Goal: Transaction & Acquisition: Obtain resource

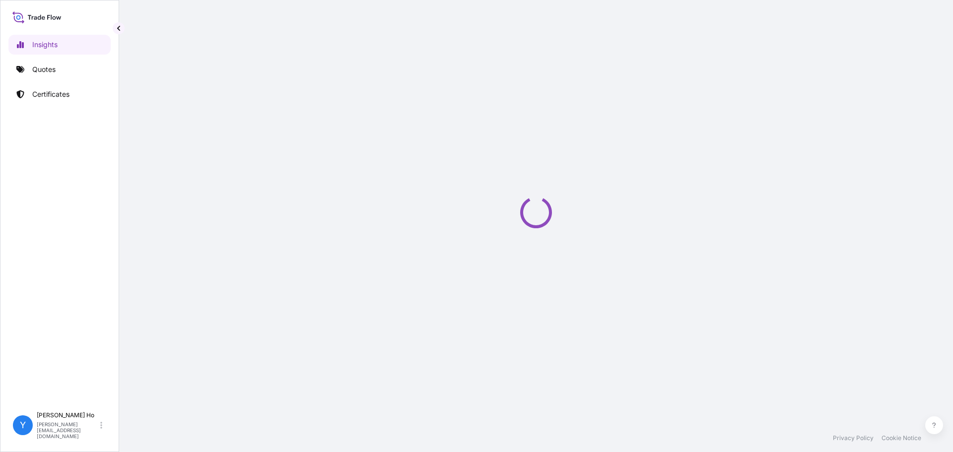
select select "2025"
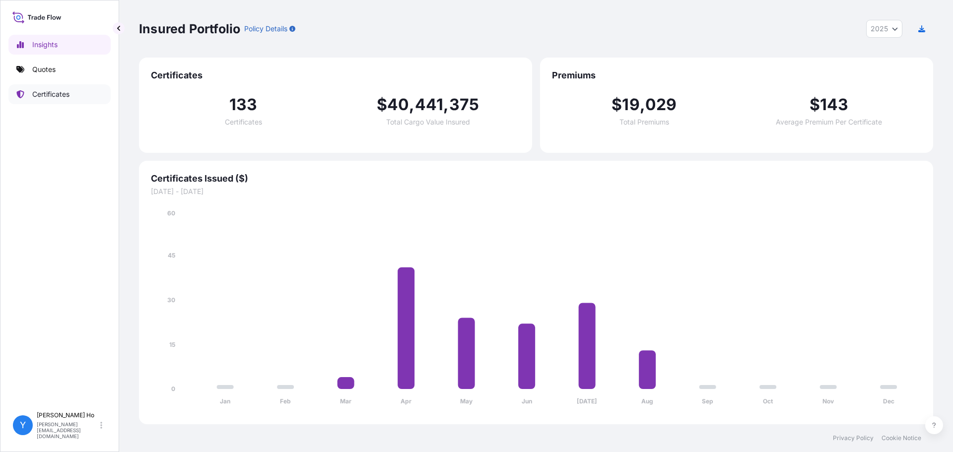
click at [49, 99] on link "Certificates" at bounding box center [59, 94] width 102 height 20
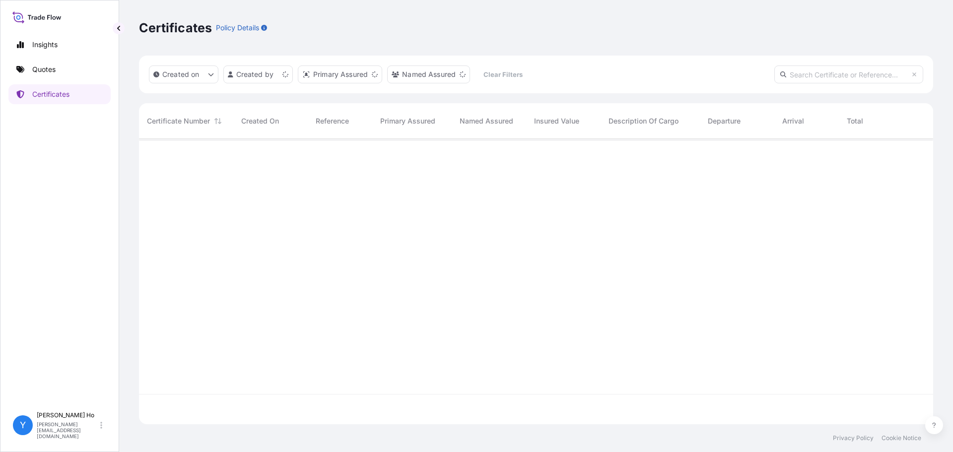
scroll to position [283, 787]
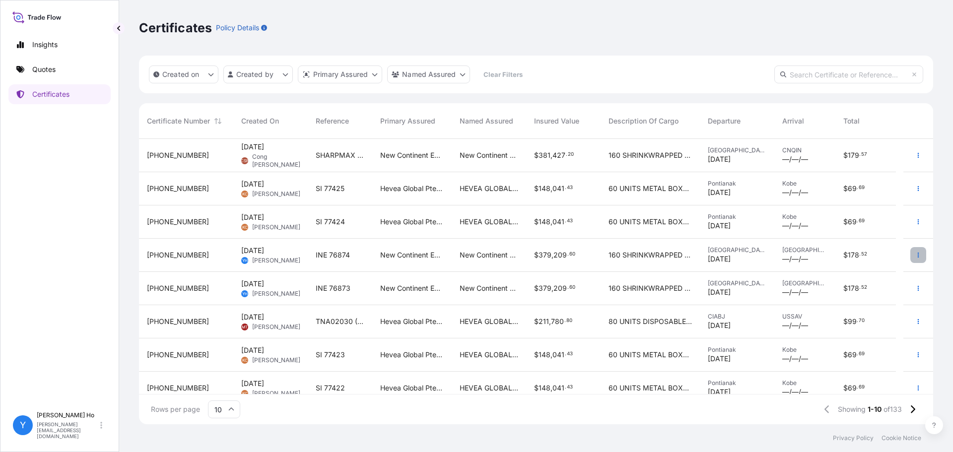
click at [916, 253] on icon "button" at bounding box center [919, 255] width 6 height 6
click at [860, 255] on p "Duplicate quote" at bounding box center [856, 257] width 52 height 10
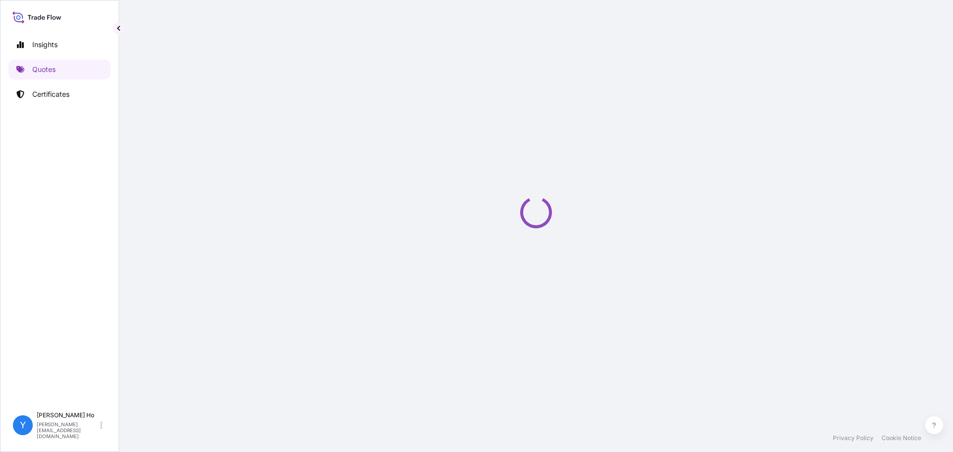
select select "Sea"
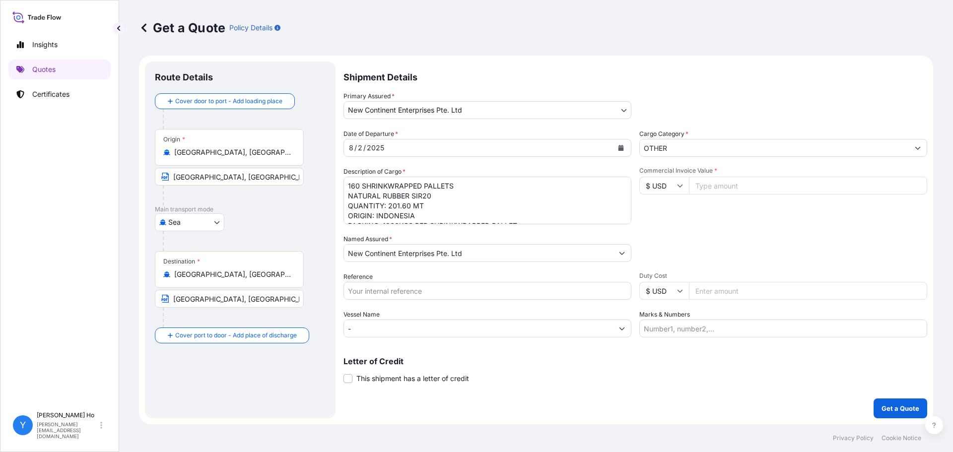
click at [628, 110] on body "Insights Quotes Certificates Y [PERSON_NAME] [PERSON_NAME][EMAIL_ADDRESS][DOMAI…" at bounding box center [476, 226] width 953 height 452
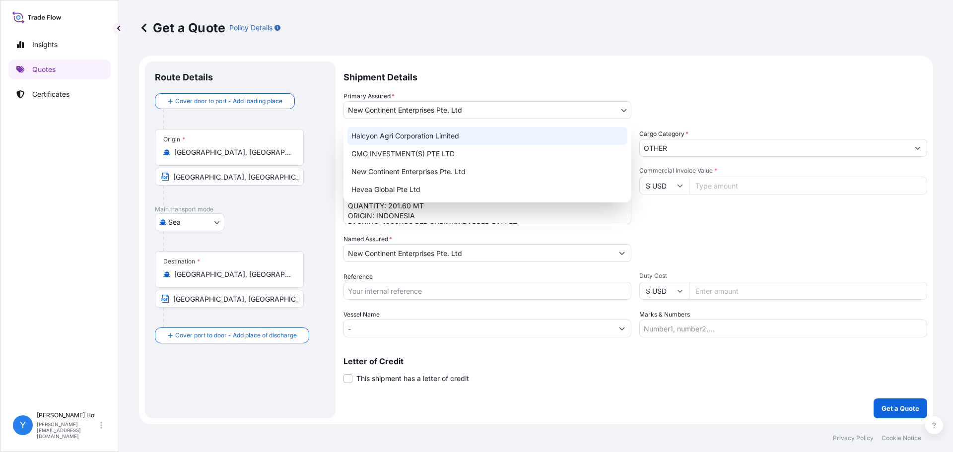
click at [397, 140] on div "Halcyon Agri Corporation Limited" at bounding box center [488, 136] width 280 height 18
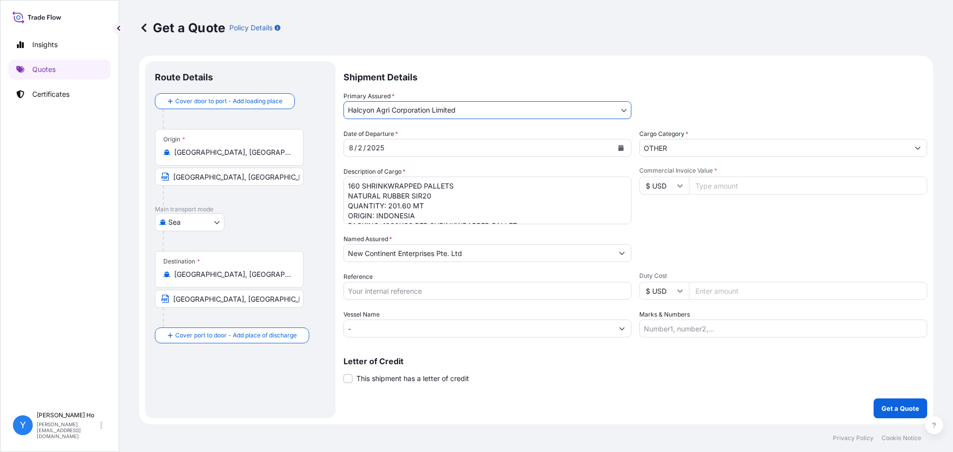
click at [620, 108] on body "Insights Quotes Certificates Y [PERSON_NAME] [PERSON_NAME][EMAIL_ADDRESS][DOMAI…" at bounding box center [476, 226] width 953 height 452
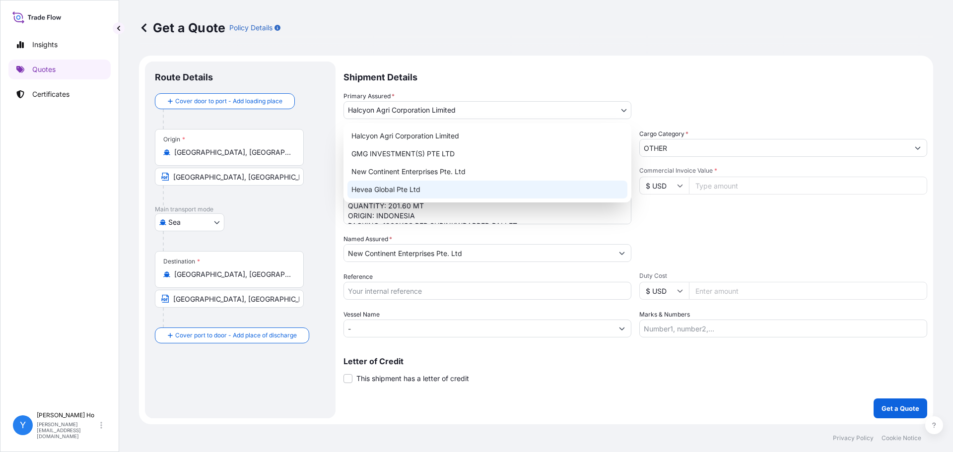
click at [385, 188] on div "Hevea Global Pte Ltd" at bounding box center [488, 190] width 280 height 18
select select "31690"
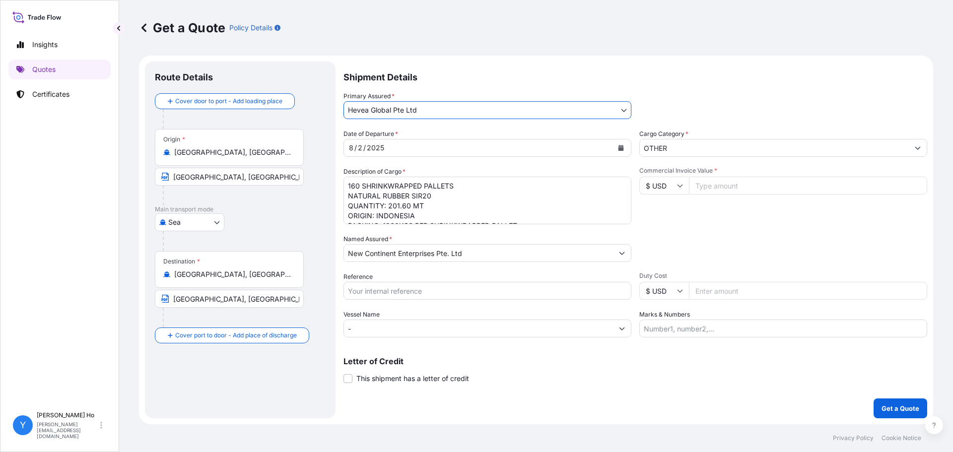
click at [633, 253] on div "Date of Departure * [DATE] Cargo Category * OTHER Description of Cargo * 160 SH…" at bounding box center [636, 233] width 584 height 209
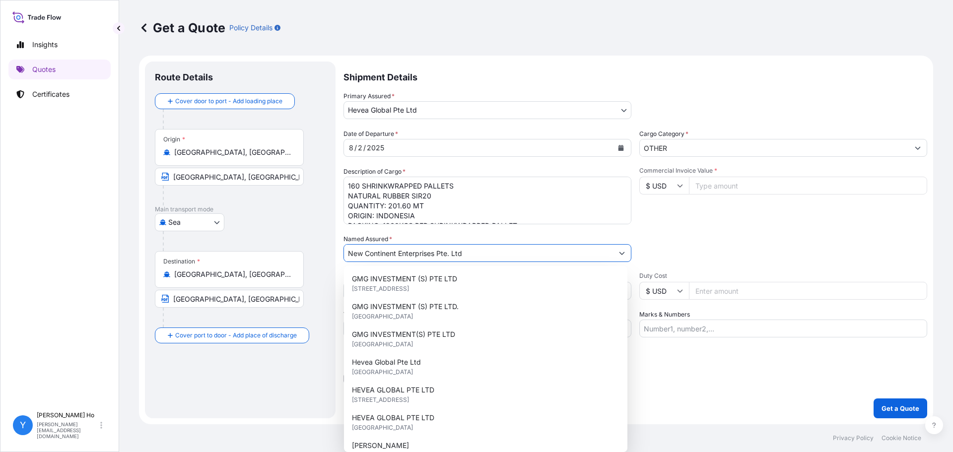
click at [618, 253] on button "Show suggestions" at bounding box center [622, 253] width 18 height 18
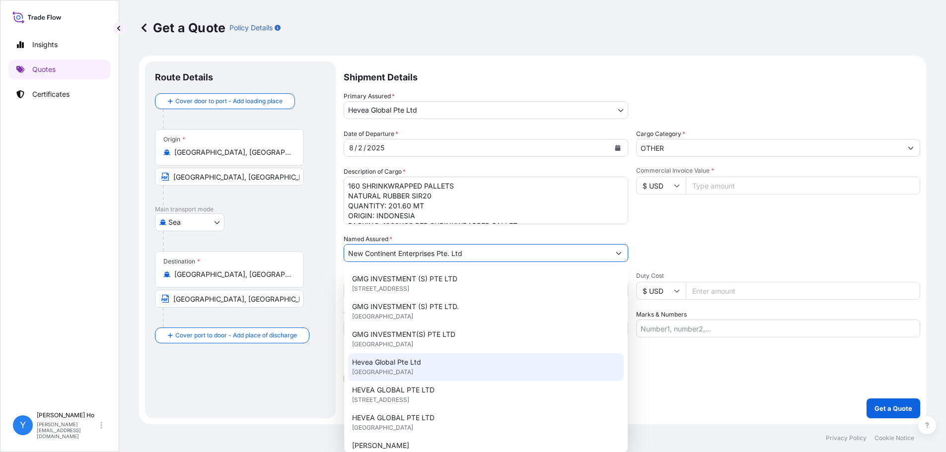
click at [424, 365] on div "Hevea Global Pte Ltd [GEOGRAPHIC_DATA]" at bounding box center [486, 368] width 276 height 28
type input "Hevea Global Pte Ltd"
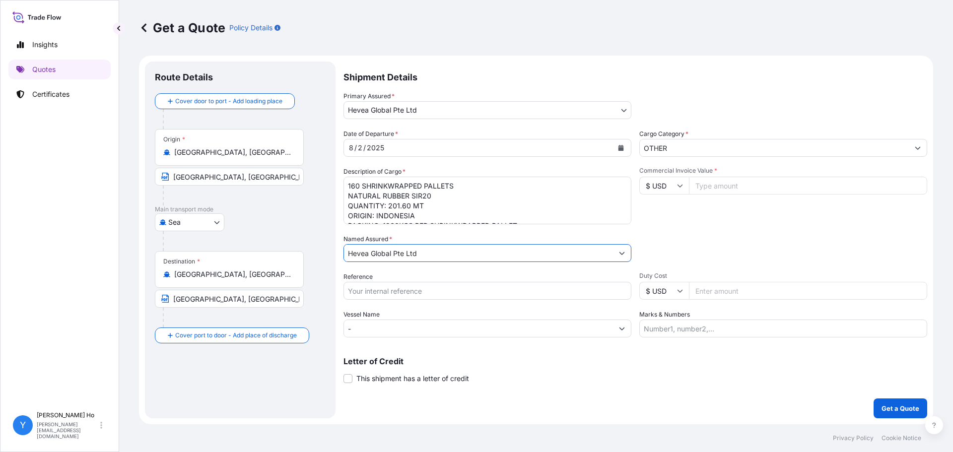
click at [620, 145] on icon "Calendar" at bounding box center [621, 148] width 5 height 6
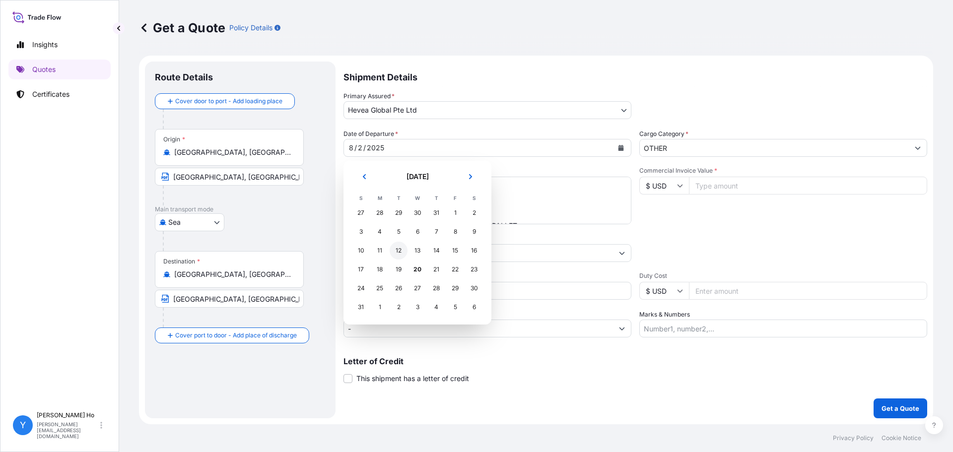
click at [398, 251] on div "12" at bounding box center [399, 251] width 18 height 18
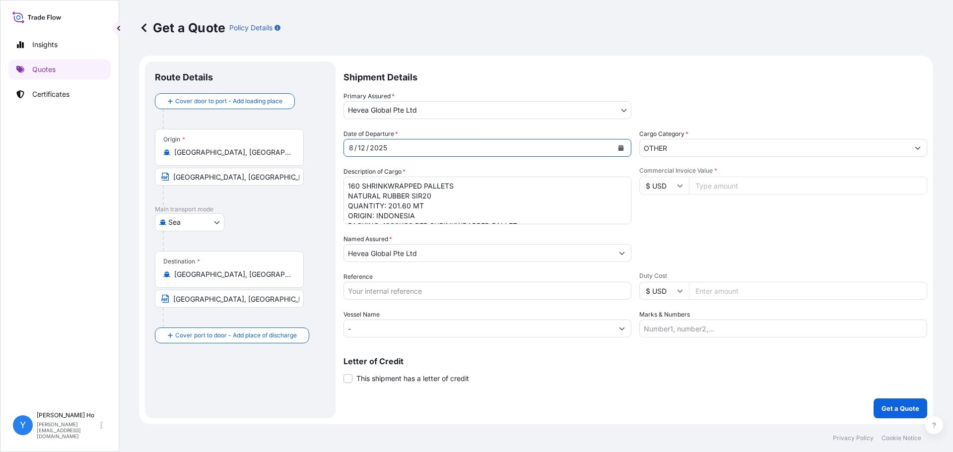
click at [464, 194] on textarea "160 SHRINKWRAPPED PALLETS NATURAL RUBBER SIR20 QUANTITY: 201.60 MT ORIGIN: INDO…" at bounding box center [488, 201] width 288 height 48
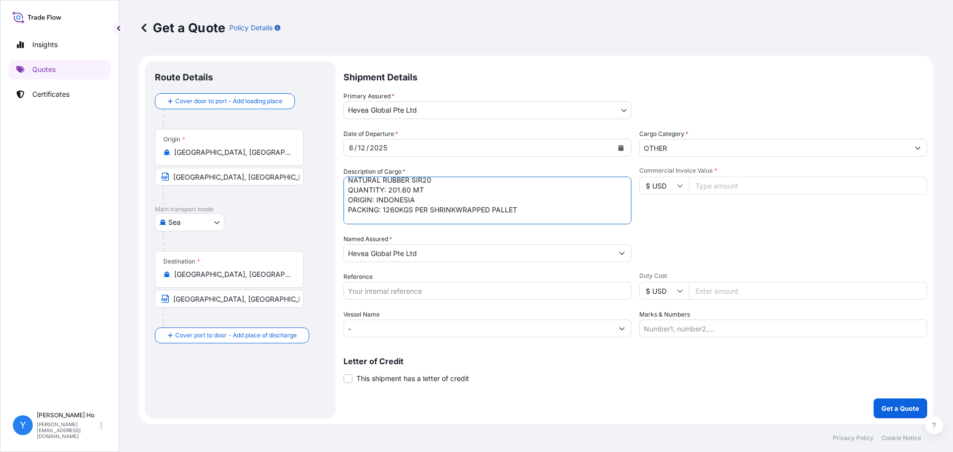
scroll to position [26, 0]
click at [399, 216] on textarea "160 SHRINKWRAPPED PALLETS NATURAL RUBBER SIR20 QUANTITY: 201.60 MT ORIGIN: INDO…" at bounding box center [488, 201] width 288 height 48
paste textarea "174380"
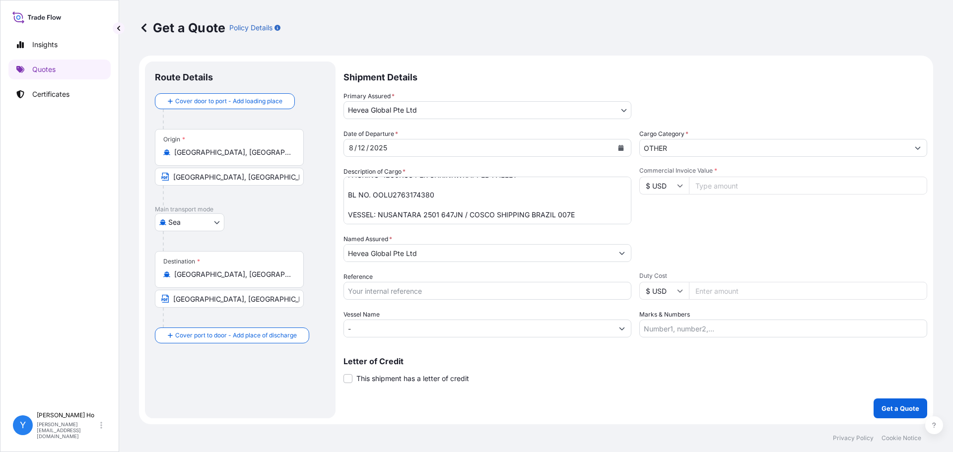
click at [427, 204] on textarea "160 SHRINKWRAPPED PALLETS NATURAL RUBBER SIR20 QUANTITY: 201.60 MT ORIGIN: INDO…" at bounding box center [488, 201] width 288 height 48
drag, startPoint x: 587, startPoint y: 215, endPoint x: 379, endPoint y: 213, distance: 208.0
click at [379, 213] on textarea "160 SHRINKWRAPPED PALLETS NATURAL RUBBER SIR20 QUANTITY: 201.60 MT ORIGIN: INDO…" at bounding box center [488, 201] width 288 height 48
paste textarea "LL [PERSON_NAME] 25JN"
click at [454, 214] on textarea "160 SHRINKWRAPPED PALLETS NATURAL RUBBER SIR20 QUANTITY: 201.60 MT ORIGIN: INDO…" at bounding box center [488, 201] width 288 height 48
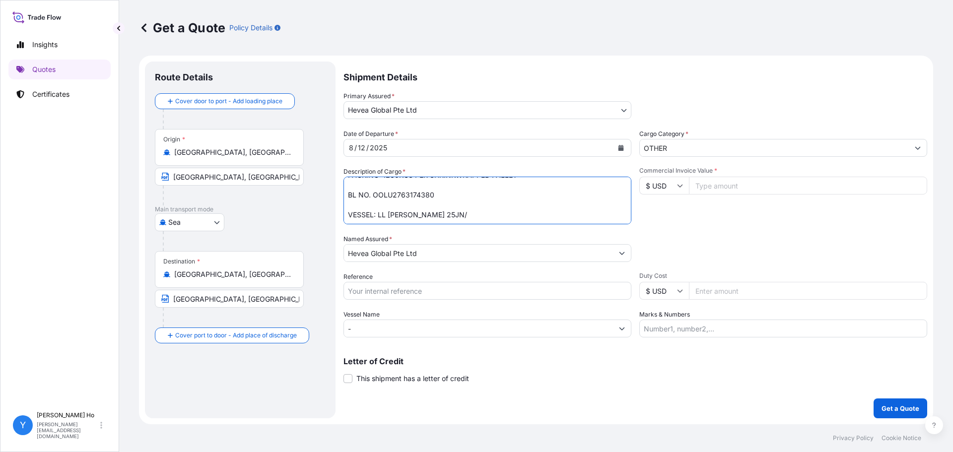
paste textarea "OOCL PIRAEUS 008E"
type textarea "160 SHRINKWRAPPED PALLETS NATURAL RUBBER SIR20 QUANTITY: 201.60 MT ORIGIN: INDO…"
click at [382, 289] on input "Reference" at bounding box center [488, 291] width 288 height 18
type input "INE 77329"
click at [702, 186] on input "Commercial Invoice Value *" at bounding box center [808, 186] width 238 height 18
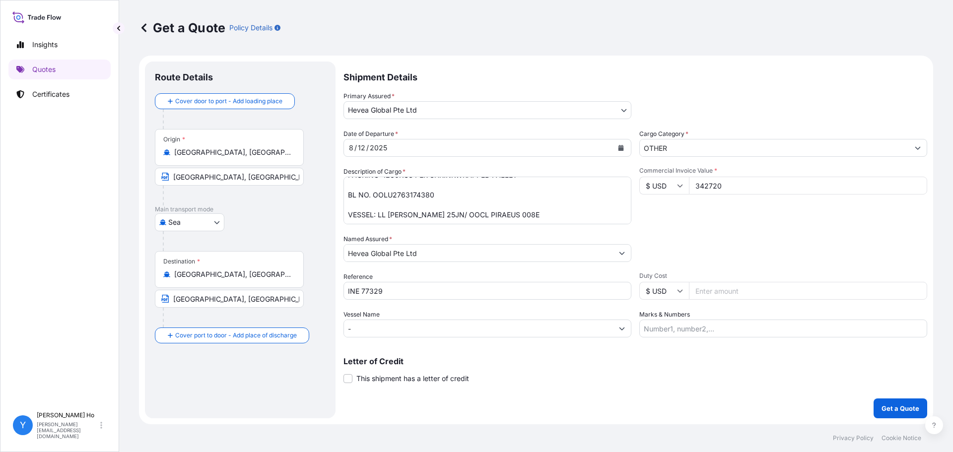
type input "342720"
click at [874, 399] on button "Get a Quote" at bounding box center [901, 409] width 54 height 20
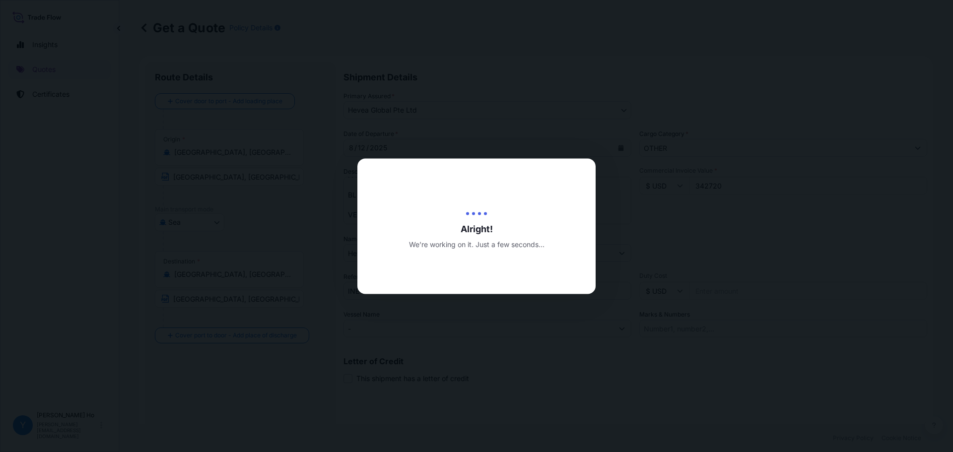
type input "[DATE]"
select select "Sea"
select select "31690"
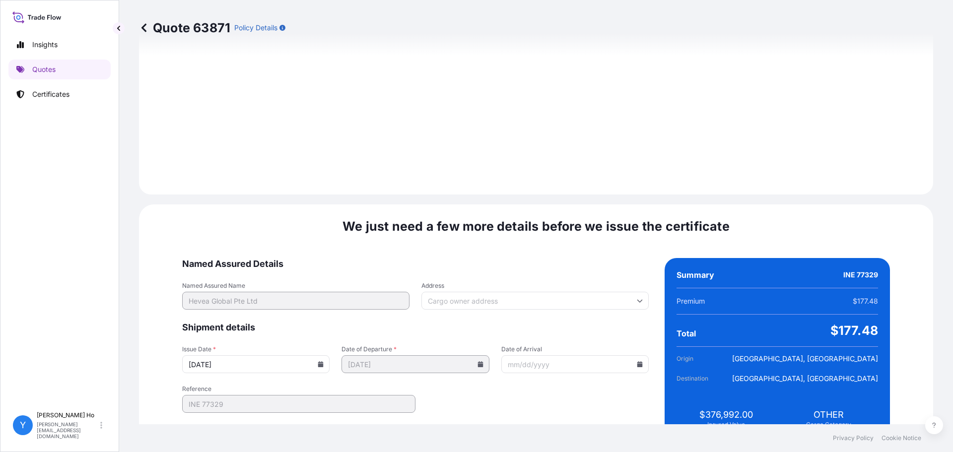
scroll to position [1118, 0]
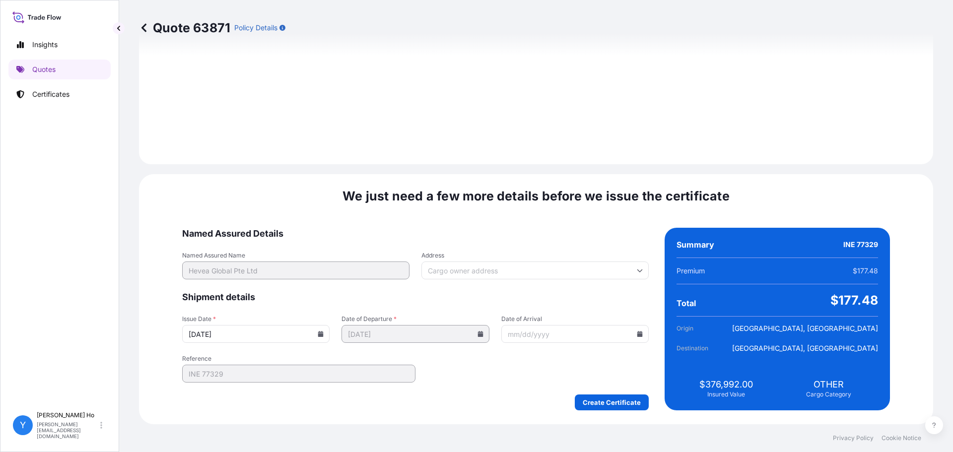
click at [289, 334] on input "[DATE]" at bounding box center [255, 334] width 147 height 18
click at [324, 333] on icon at bounding box center [321, 334] width 6 height 6
click at [241, 242] on button "11" at bounding box center [237, 246] width 16 height 16
type input "[DATE]"
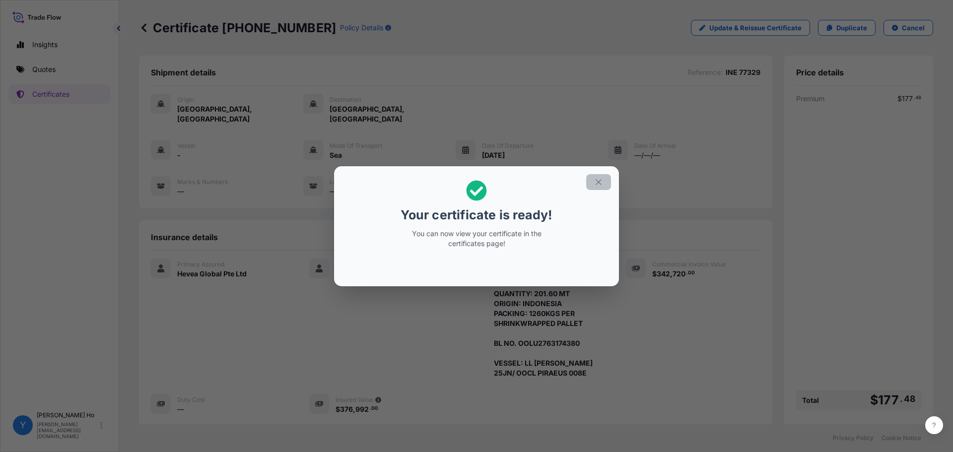
click at [602, 180] on icon "button" at bounding box center [598, 182] width 9 height 9
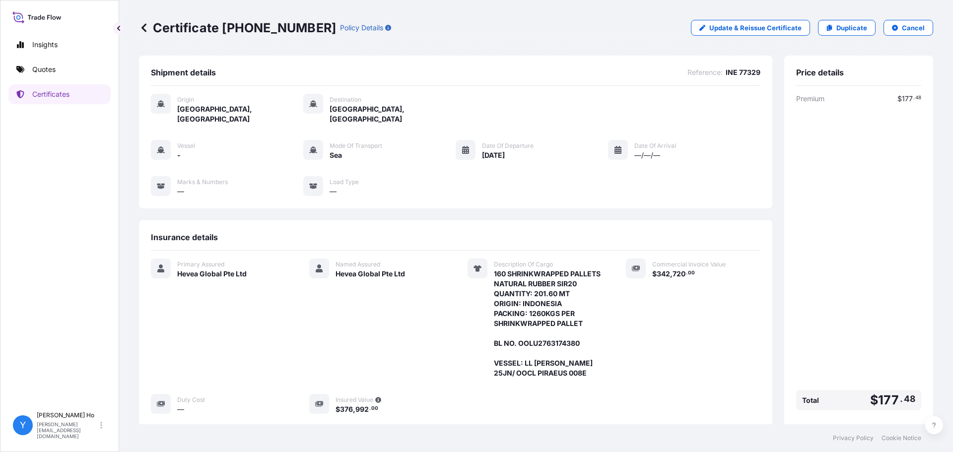
scroll to position [107, 0]
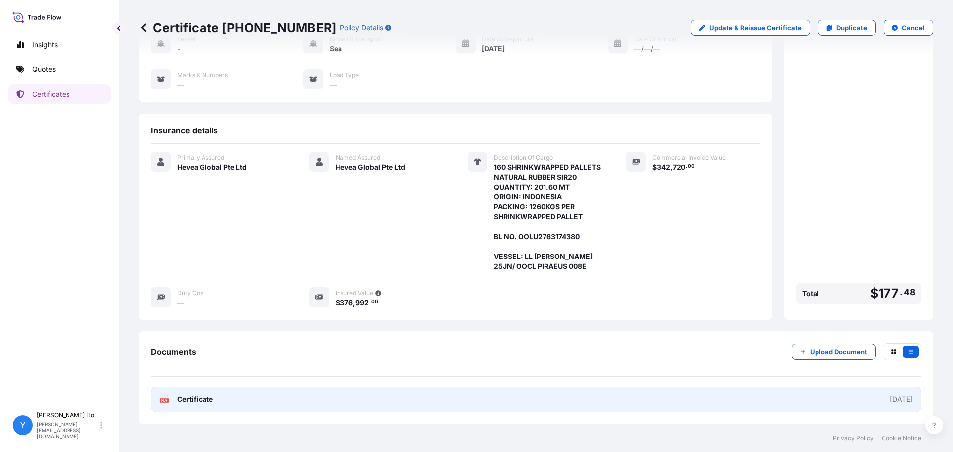
click at [396, 396] on link "PDF Certificate [DATE]" at bounding box center [536, 400] width 771 height 26
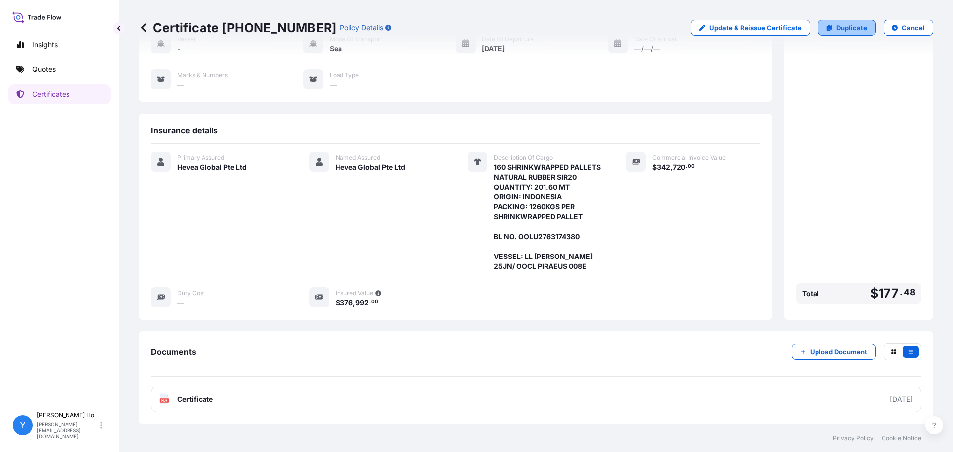
click at [841, 24] on p "Duplicate" at bounding box center [852, 28] width 31 height 10
select select "Sea"
select select "31690"
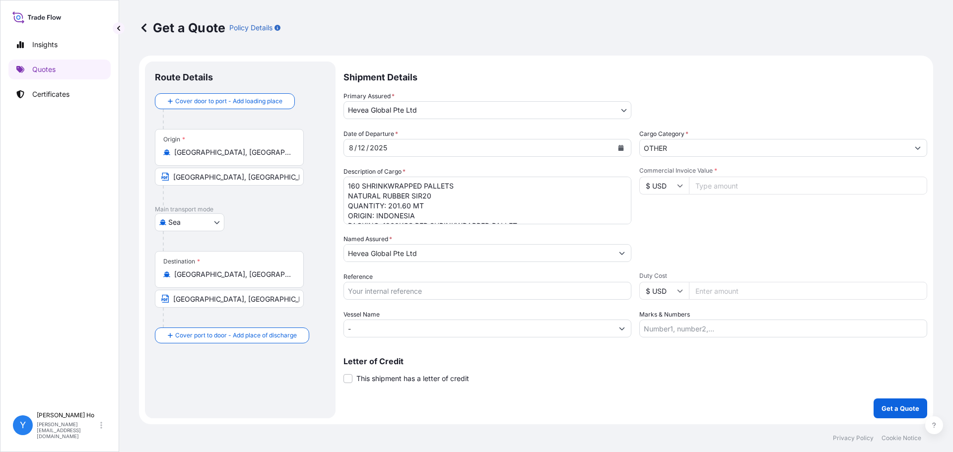
click at [433, 199] on textarea "160 SHRINKWRAPPED PALLETS NATURAL RUBBER SIR20 QUANTITY: 201.60 MT ORIGIN: INDO…" at bounding box center [488, 201] width 288 height 48
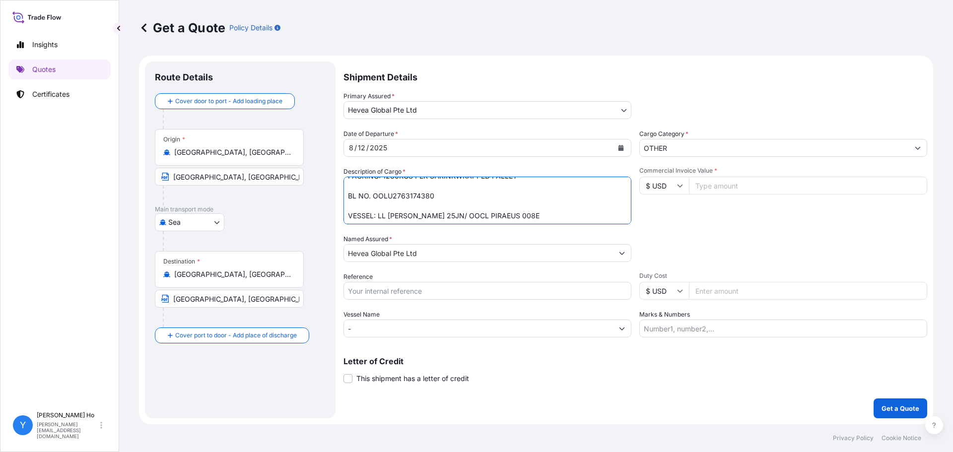
click at [411, 196] on textarea "160 SHRINKWRAPPED PALLETS NATURAL RUBBER SIR20 QUANTITY: 201.60 MT ORIGIN: INDO…" at bounding box center [488, 201] width 288 height 48
paste textarea "1"
type textarea "160 SHRINKWRAPPED PALLETS NATURAL RUBBER SIR20 QUANTITY: 201.60 MT ORIGIN: INDO…"
click at [549, 201] on textarea "160 SHRINKWRAPPED PALLETS NATURAL RUBBER SIR20 QUANTITY: 201.60 MT ORIGIN: INDO…" at bounding box center [488, 201] width 288 height 48
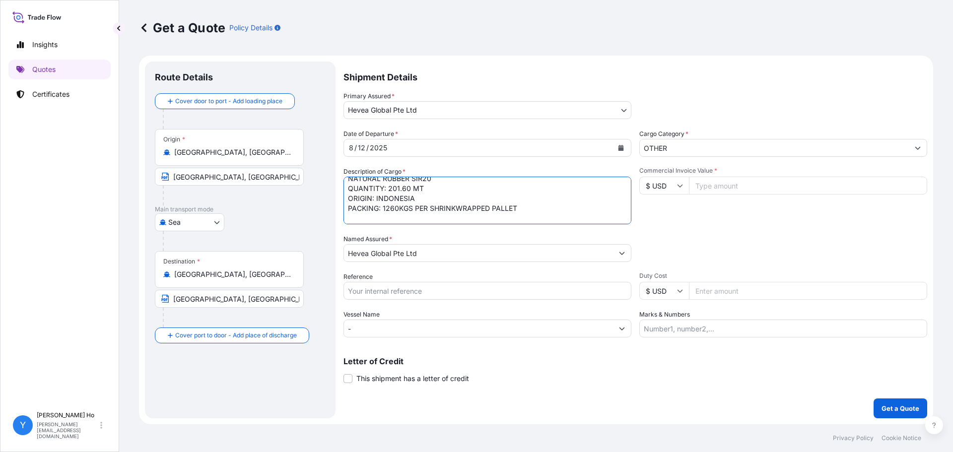
scroll to position [0, 0]
click at [424, 291] on input "Reference" at bounding box center [488, 291] width 288 height 18
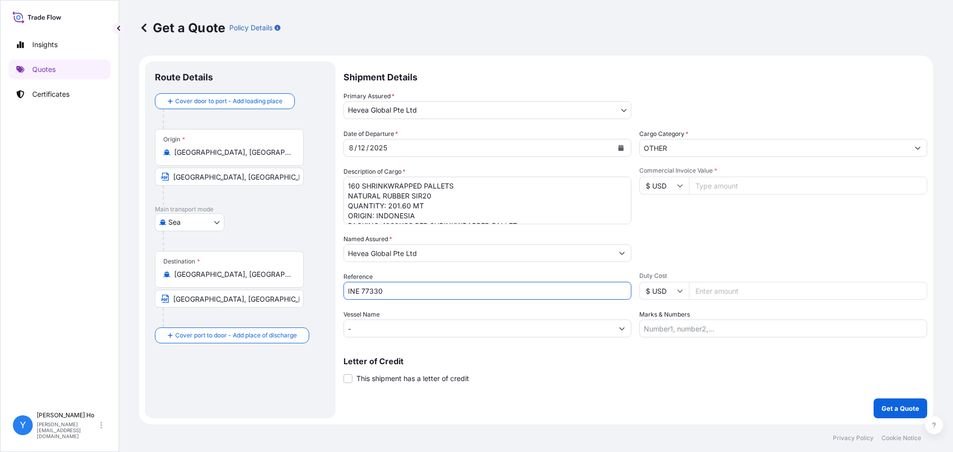
type input "INE 77330"
click at [734, 183] on input "Commercial Invoice Value *" at bounding box center [808, 186] width 238 height 18
type input "342720"
click at [789, 218] on div "Commercial Invoice Value * $ USD 342720" at bounding box center [783, 196] width 288 height 58
click at [908, 411] on p "Get a Quote" at bounding box center [901, 409] width 38 height 10
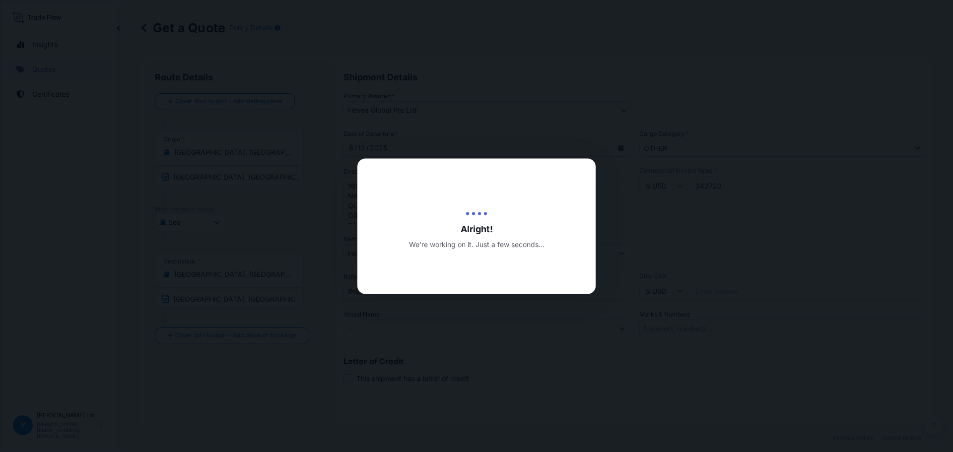
type input "[DATE]"
select select "Sea"
select select "31690"
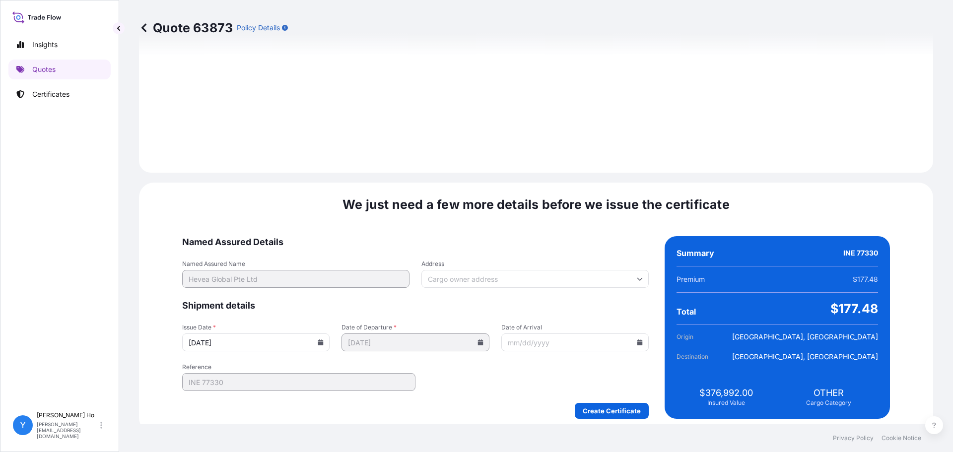
scroll to position [1118, 0]
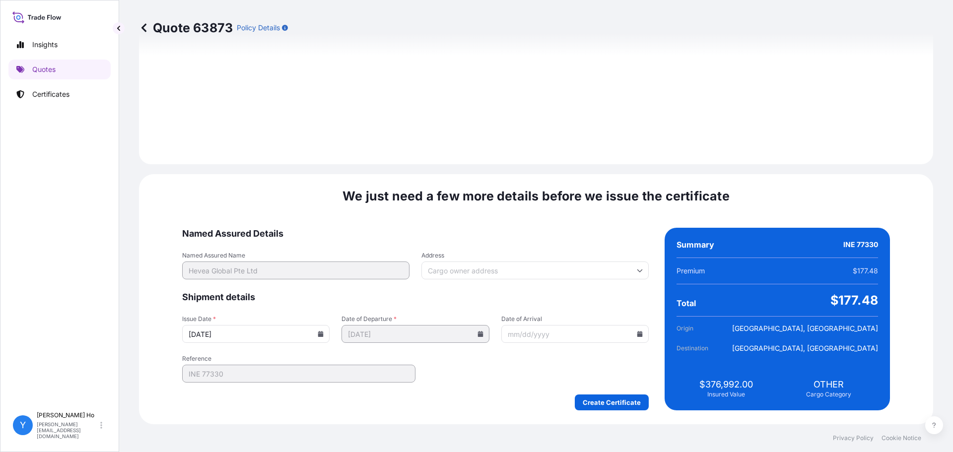
click at [324, 333] on icon at bounding box center [321, 334] width 6 height 6
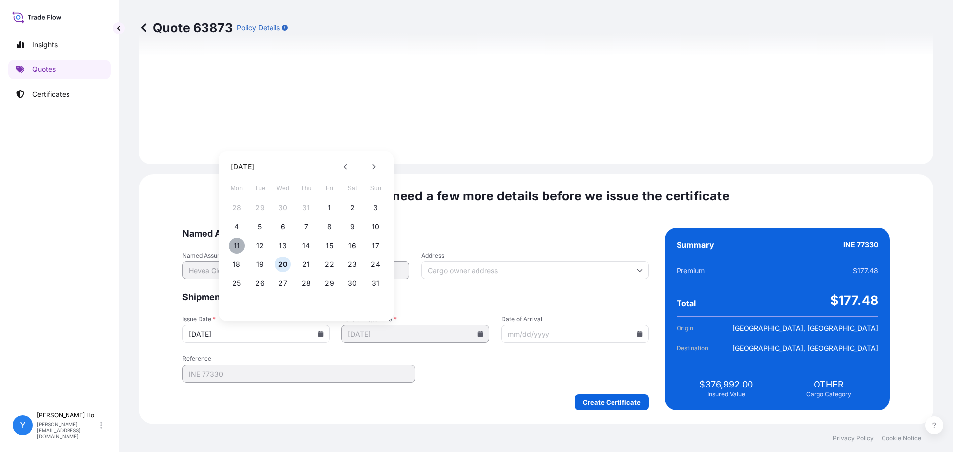
click at [239, 242] on button "11" at bounding box center [237, 246] width 16 height 16
type input "[DATE]"
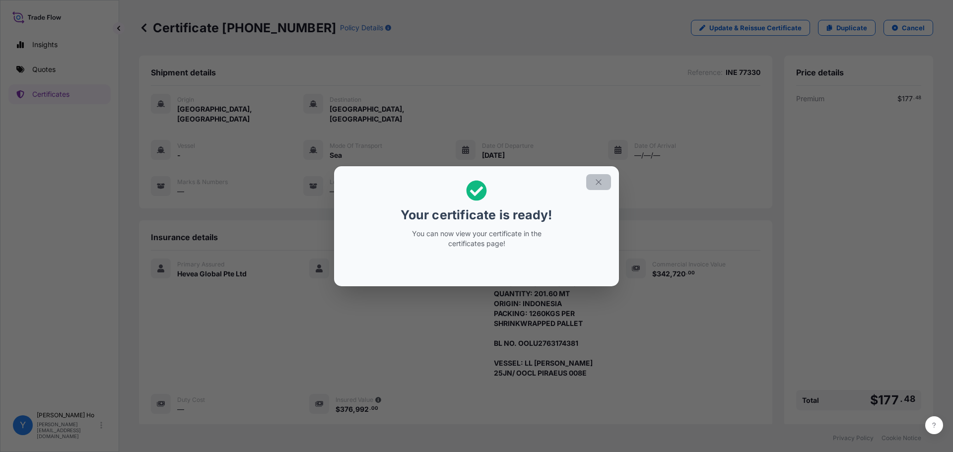
click at [598, 182] on icon "button" at bounding box center [598, 181] width 5 height 5
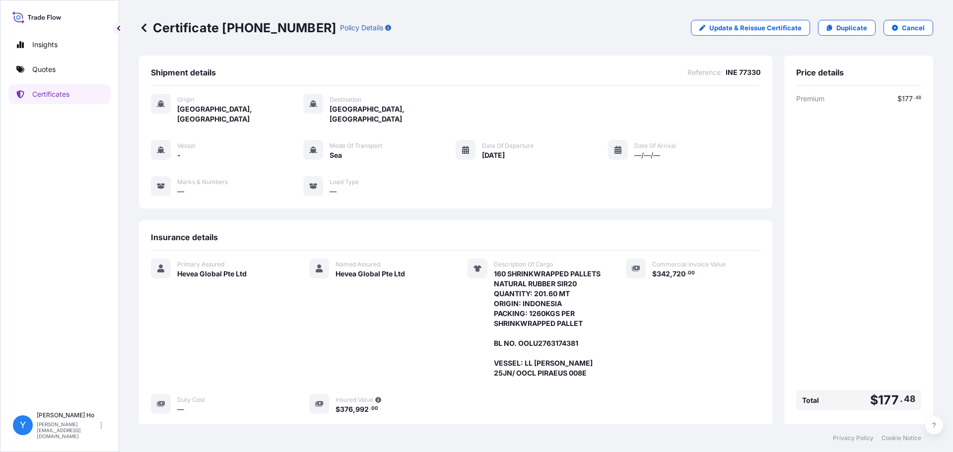
scroll to position [107, 0]
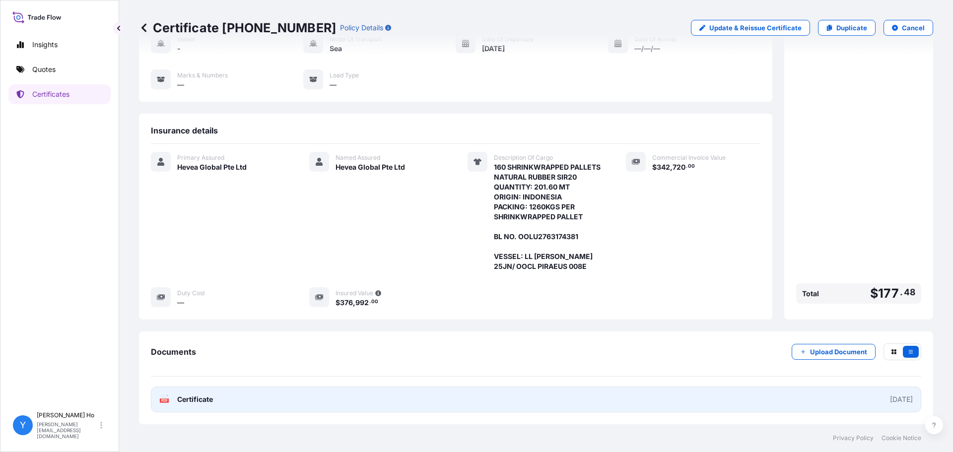
click at [243, 396] on link "PDF Certificate [DATE]" at bounding box center [536, 400] width 771 height 26
